Goal: Information Seeking & Learning: Learn about a topic

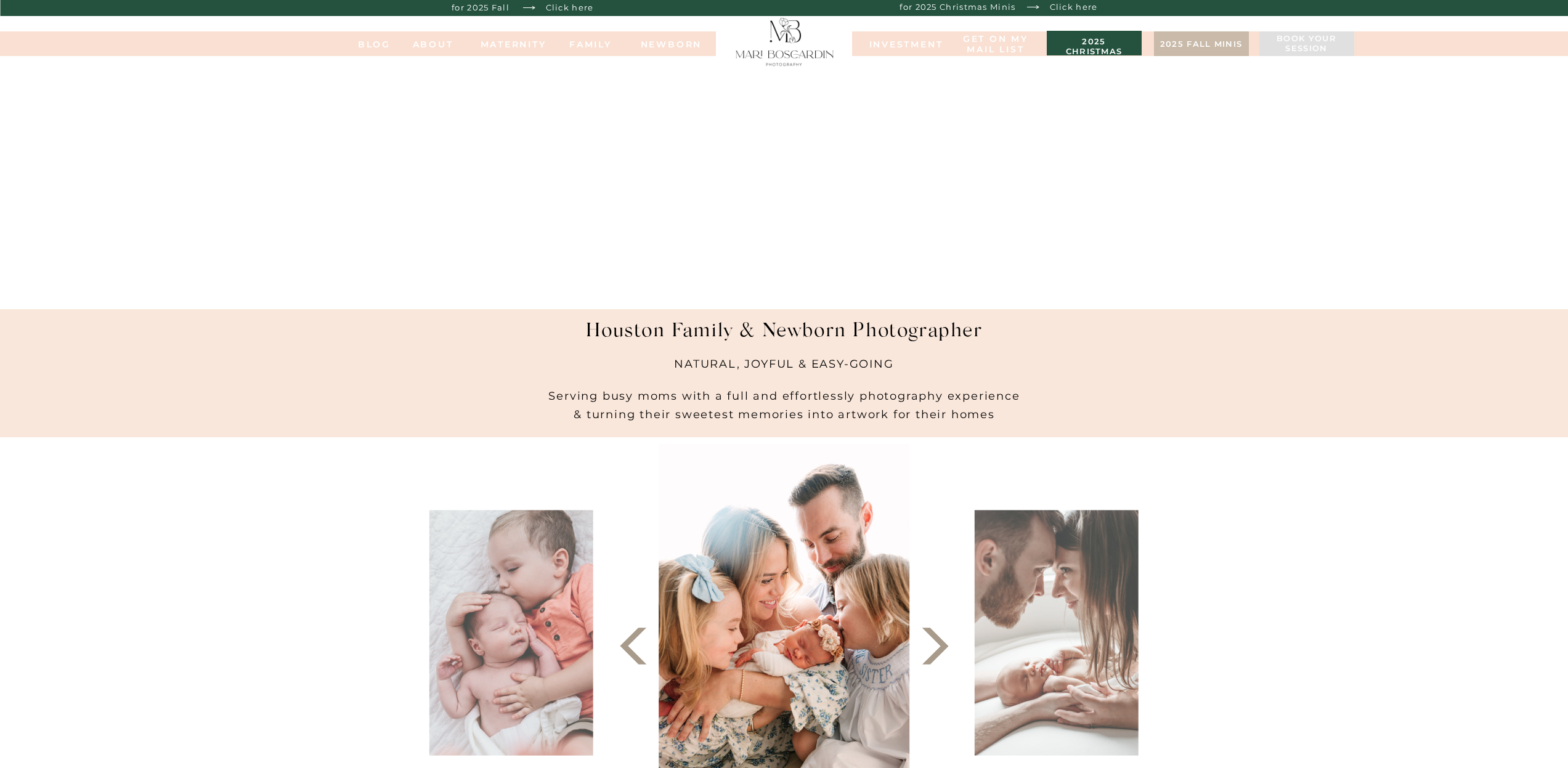
click at [1093, 41] on h3 "2025 christmas minis" at bounding box center [1094, 43] width 82 height 12
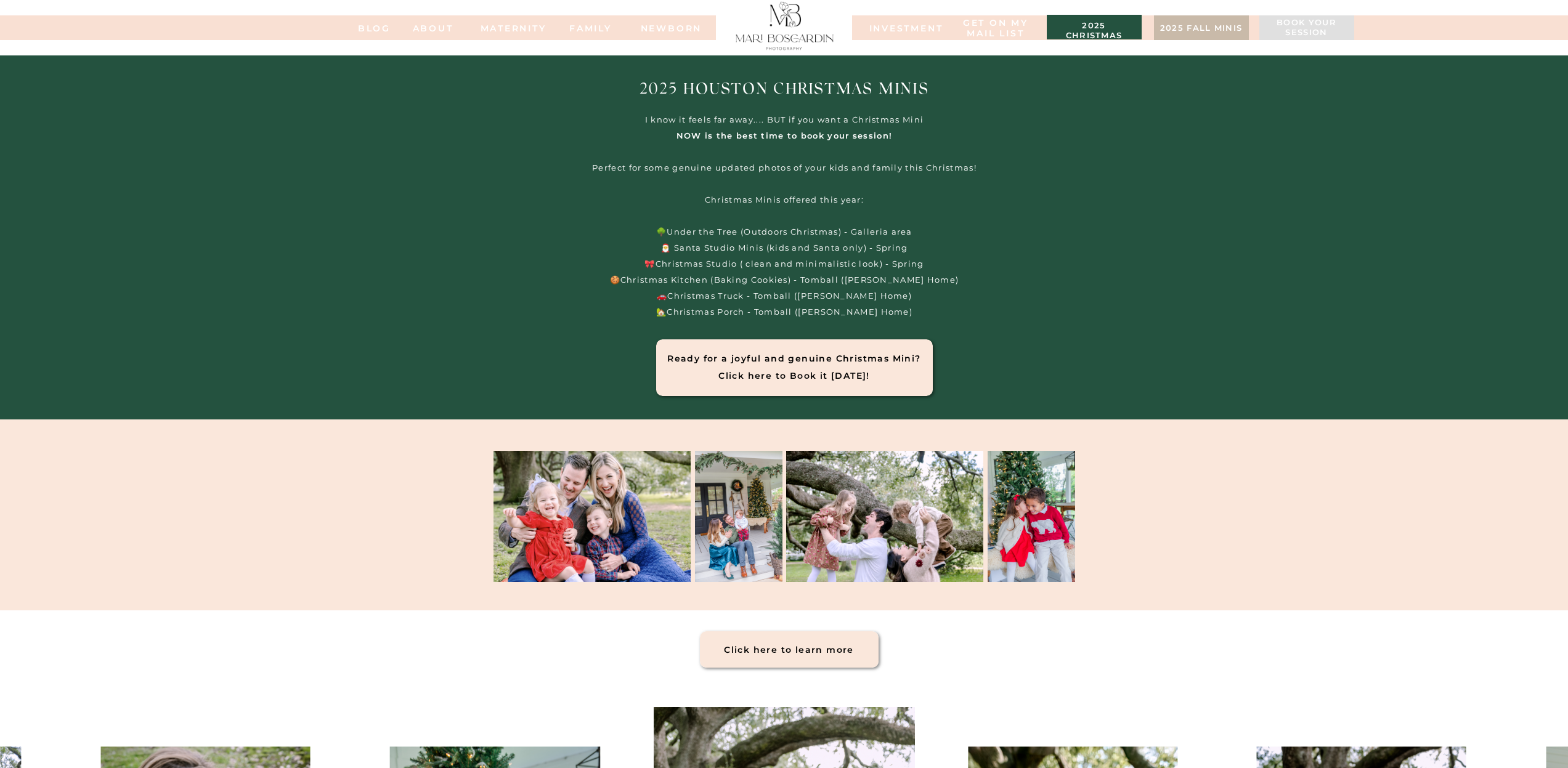
scroll to position [2, 0]
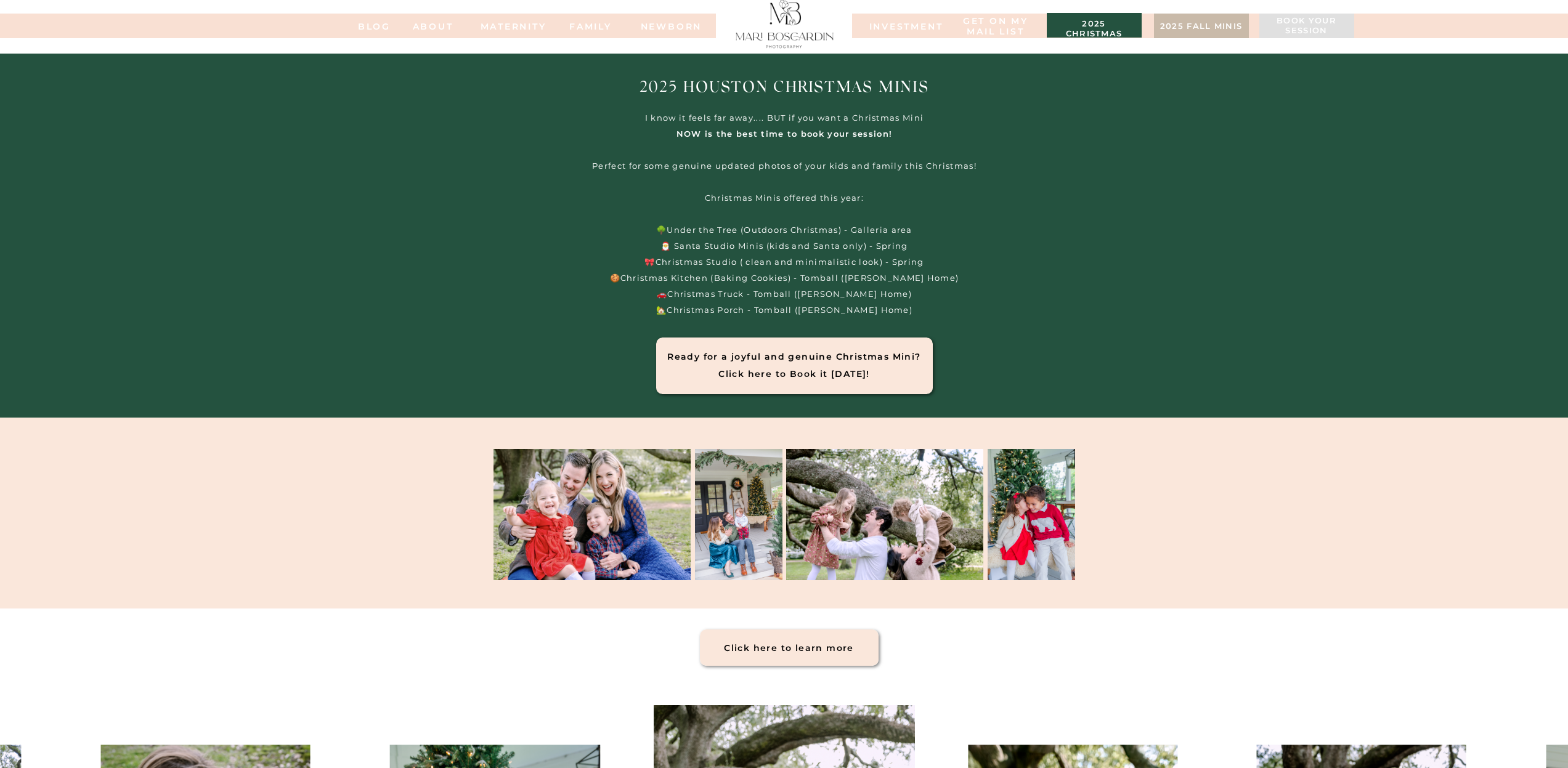
click at [780, 360] on h1 "Ready for a joyful and genuine Christmas Mini? Click here to Book it today!" at bounding box center [794, 358] width 260 height 20
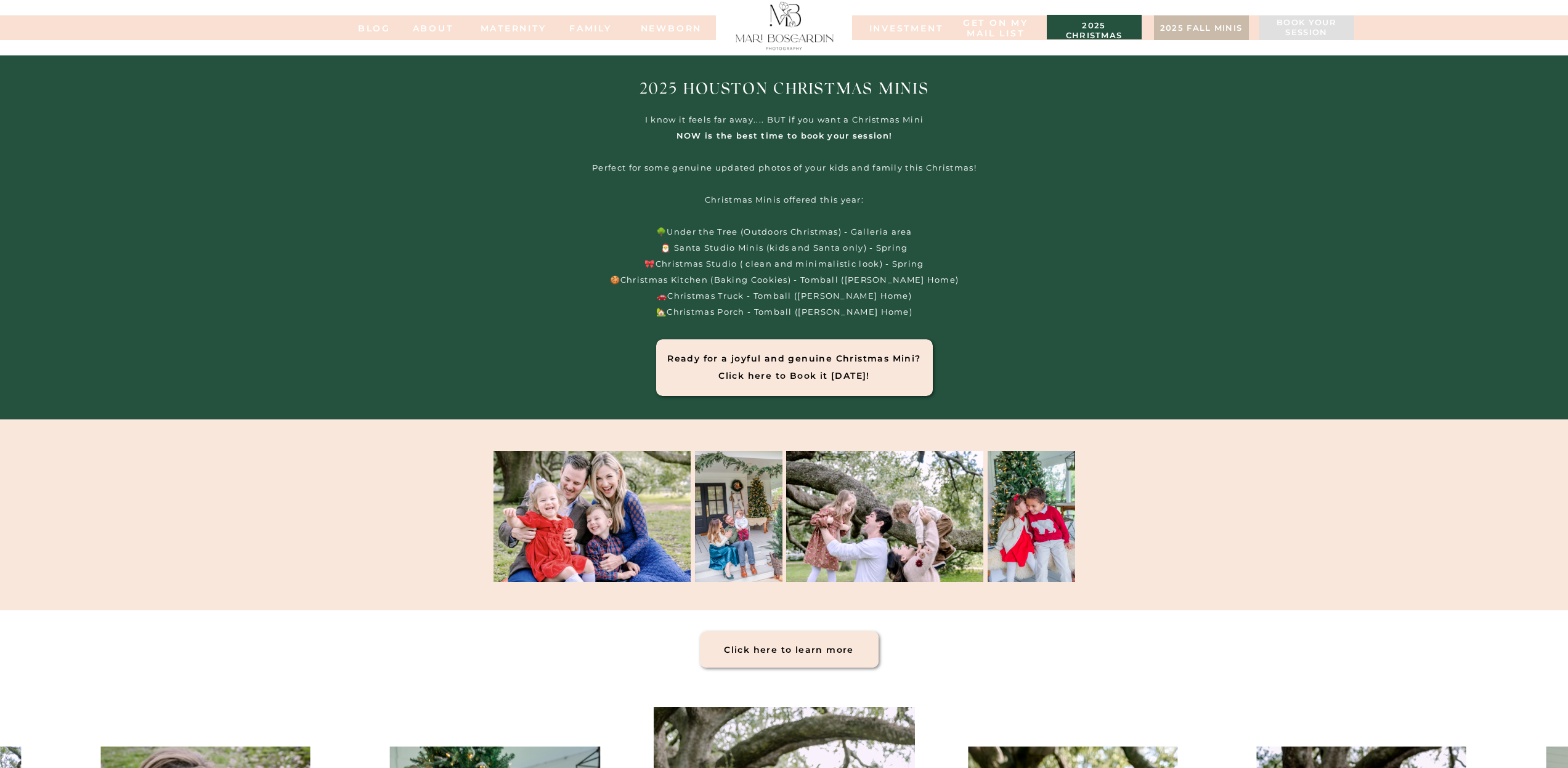
click at [496, 31] on nav "MATERNITY" at bounding box center [505, 28] width 49 height 9
